Goal: Information Seeking & Learning: Learn about a topic

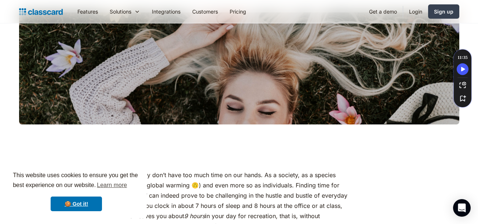
scroll to position [247, 0]
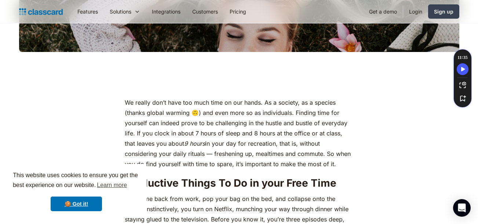
click at [201, 125] on p "We really don’t have too much time on our hands. As a society, as a species (th…" at bounding box center [239, 134] width 228 height 72
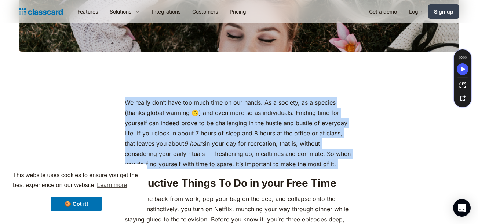
click at [201, 125] on p "We really don’t have too much time on our hands. As a society, as a species (th…" at bounding box center [239, 134] width 228 height 72
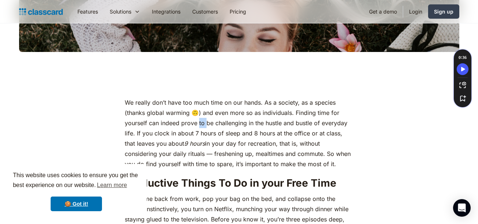
click at [201, 125] on p "We really don’t have too much time on our hands. As a society, as a species (th…" at bounding box center [239, 134] width 228 height 72
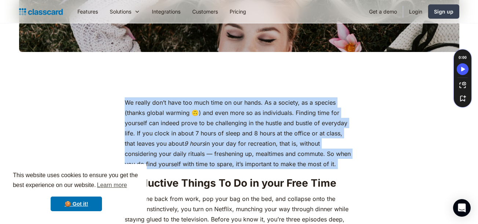
click at [201, 125] on p "We really don’t have too much time on our hands. As a society, as a species (th…" at bounding box center [239, 134] width 228 height 72
drag, startPoint x: 201, startPoint y: 125, endPoint x: 216, endPoint y: 109, distance: 22.3
click at [216, 109] on p "We really don’t have too much time on our hands. As a society, as a species (th…" at bounding box center [239, 134] width 228 height 72
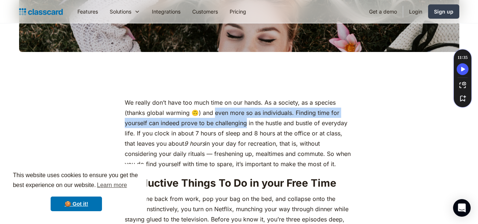
drag, startPoint x: 216, startPoint y: 109, endPoint x: 233, endPoint y: 126, distance: 23.9
click at [233, 126] on p "We really don’t have too much time on our hands. As a society, as a species (th…" at bounding box center [239, 134] width 228 height 72
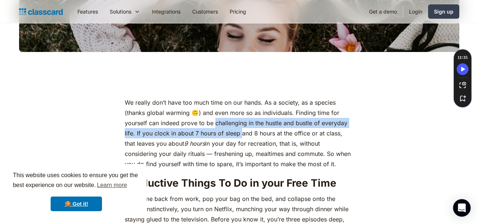
drag, startPoint x: 233, startPoint y: 126, endPoint x: 238, endPoint y: 135, distance: 9.7
click at [238, 135] on p "We really don’t have too much time on our hands. As a society, as a species (th…" at bounding box center [239, 134] width 228 height 72
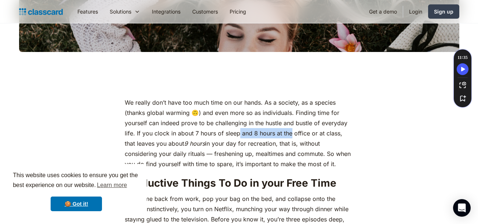
drag, startPoint x: 238, startPoint y: 135, endPoint x: 283, endPoint y: 135, distance: 45.8
click at [283, 135] on p "We really don’t have too much time on our hands. As a society, as a species (th…" at bounding box center [239, 134] width 228 height 72
drag, startPoint x: 283, startPoint y: 135, endPoint x: 305, endPoint y: 134, distance: 21.3
click at [305, 134] on p "We really don’t have too much time on our hands. As a society, as a species (th…" at bounding box center [239, 134] width 228 height 72
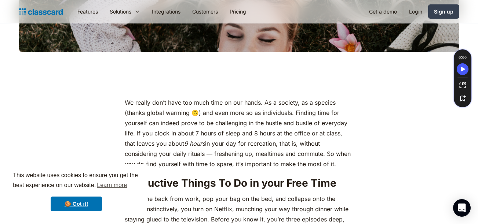
click at [338, 136] on p "We really don’t have too much time on our hands. As a society, as a species (th…" at bounding box center [239, 134] width 228 height 72
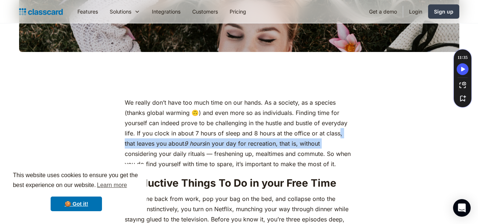
drag, startPoint x: 338, startPoint y: 136, endPoint x: 290, endPoint y: 142, distance: 48.4
click at [290, 142] on p "We really don’t have too much time on our hands. As a society, as a species (th…" at bounding box center [239, 134] width 228 height 72
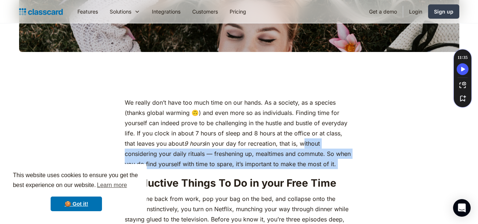
drag, startPoint x: 290, startPoint y: 142, endPoint x: 301, endPoint y: 161, distance: 21.2
click at [301, 161] on p "We really don’t have too much time on our hands. As a society, as a species (th…" at bounding box center [239, 134] width 228 height 72
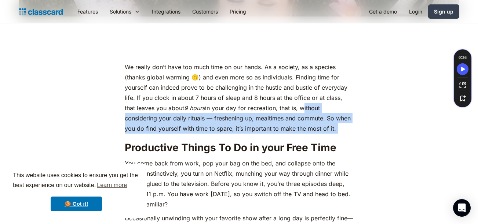
scroll to position [284, 0]
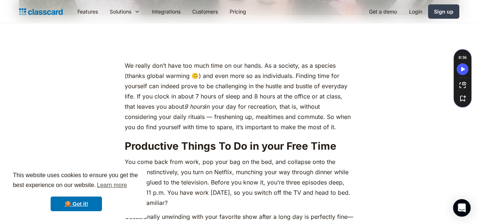
click at [301, 161] on p "You come back from work, pop your bag on the bed, and collapse onto the couch. …" at bounding box center [239, 182] width 228 height 51
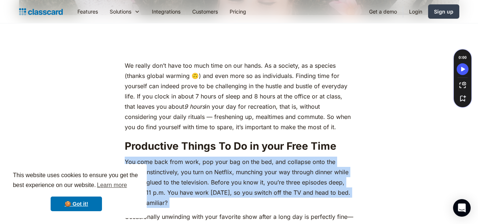
click at [301, 161] on p "You come back from work, pop your bag on the bed, and collapse onto the couch. …" at bounding box center [239, 182] width 228 height 51
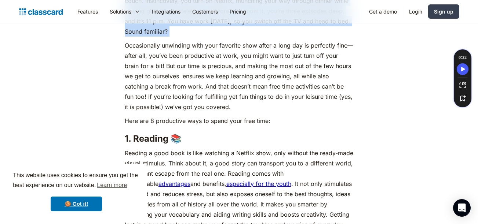
scroll to position [457, 0]
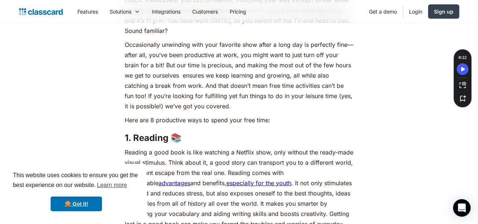
click at [285, 99] on p "Occasionally unwinding with your favorite show after a long day is perfectly fi…" at bounding box center [239, 76] width 228 height 72
click at [285, 100] on p "Occasionally unwinding with your favorite show after a long day is perfectly fi…" at bounding box center [239, 76] width 228 height 72
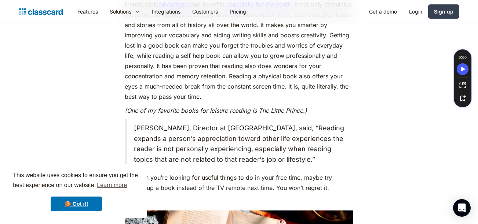
scroll to position [637, 0]
